Goal: Find specific page/section

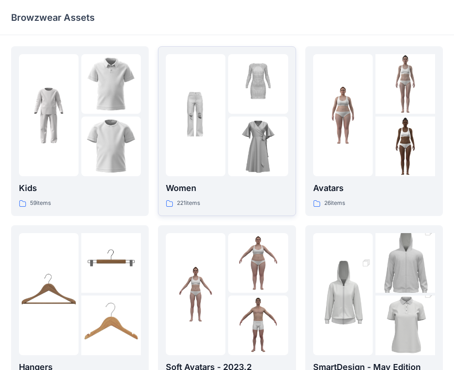
click at [231, 82] on img at bounding box center [258, 84] width 60 height 60
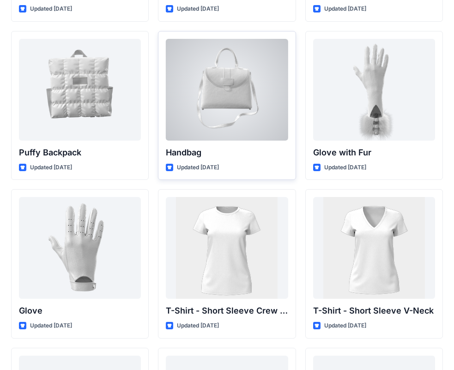
scroll to position [7183, 0]
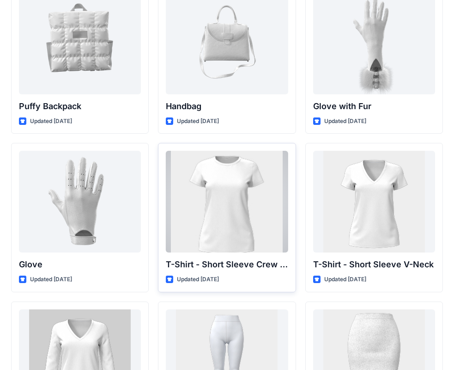
click at [241, 236] on div at bounding box center [227, 202] width 122 height 102
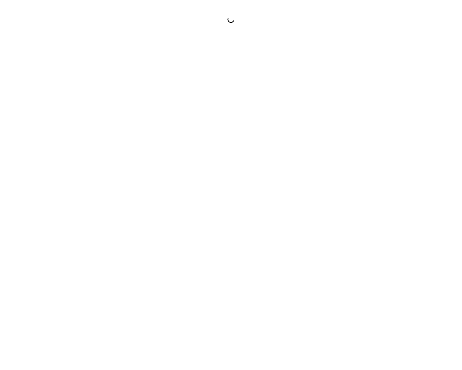
click at [241, 236] on div at bounding box center [231, 185] width 462 height 370
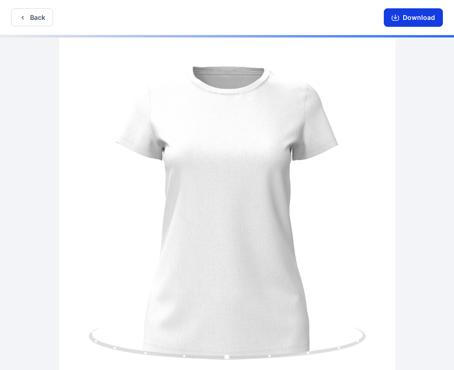
click at [395, 20] on icon "button" at bounding box center [395, 18] width 7 height 5
